Goal: Task Accomplishment & Management: Manage account settings

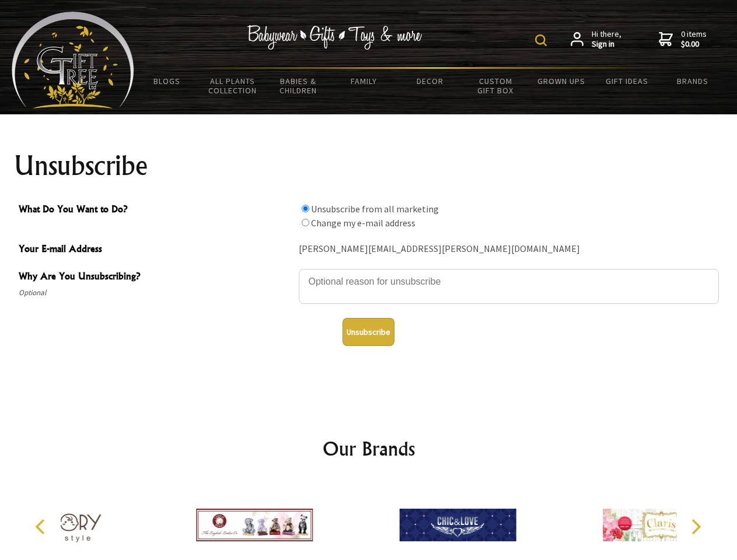
click at [543, 40] on img at bounding box center [541, 40] width 12 height 12
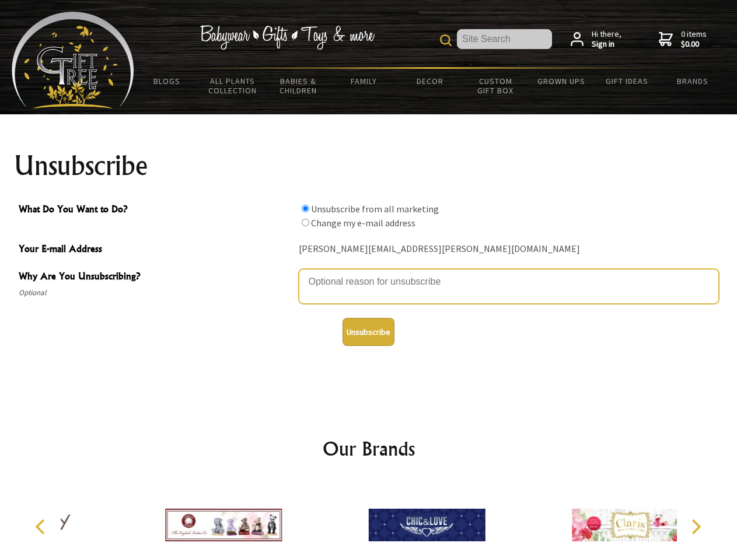
click at [369, 273] on textarea "Why Are You Unsubscribing?" at bounding box center [509, 286] width 420 height 35
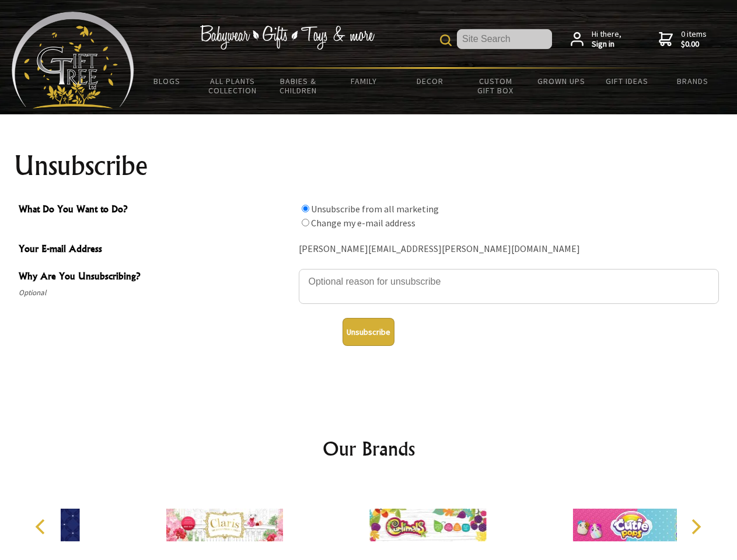
click at [305, 208] on input "What Do You Want to Do?" at bounding box center [306, 209] width 8 height 8
click at [305, 222] on input "What Do You Want to Do?" at bounding box center [306, 223] width 8 height 8
radio input "true"
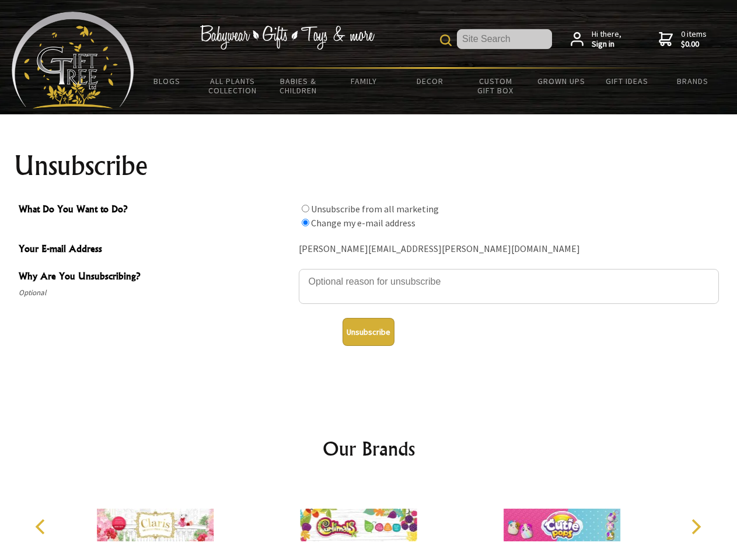
click at [368, 332] on button "Unsubscribe" at bounding box center [368, 332] width 52 height 28
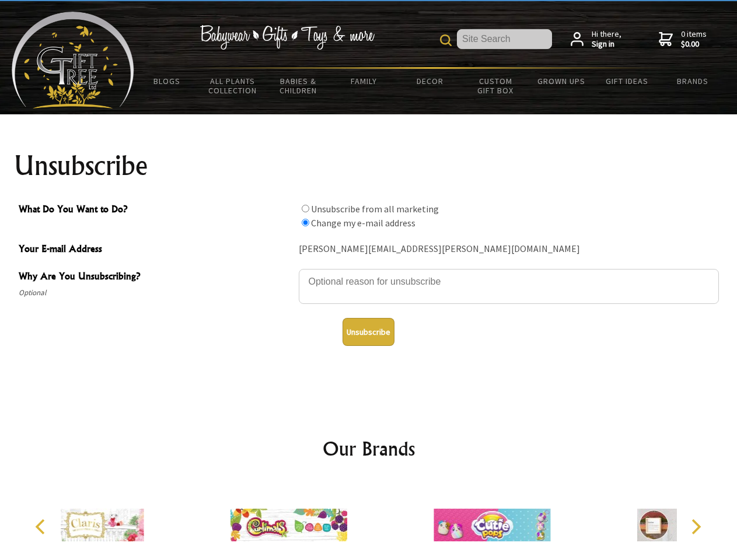
click at [390, 520] on div at bounding box center [491, 526] width 203 height 91
click at [42, 527] on icon "Previous" at bounding box center [41, 526] width 15 height 15
click at [695, 527] on icon "Next" at bounding box center [694, 526] width 15 height 15
